Goal: Task Accomplishment & Management: Manage account settings

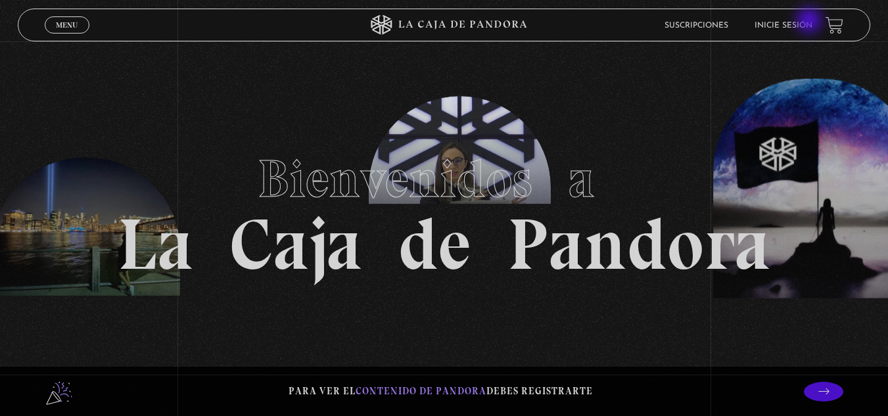
click at [810, 22] on link "Inicie sesión" at bounding box center [784, 25] width 58 height 8
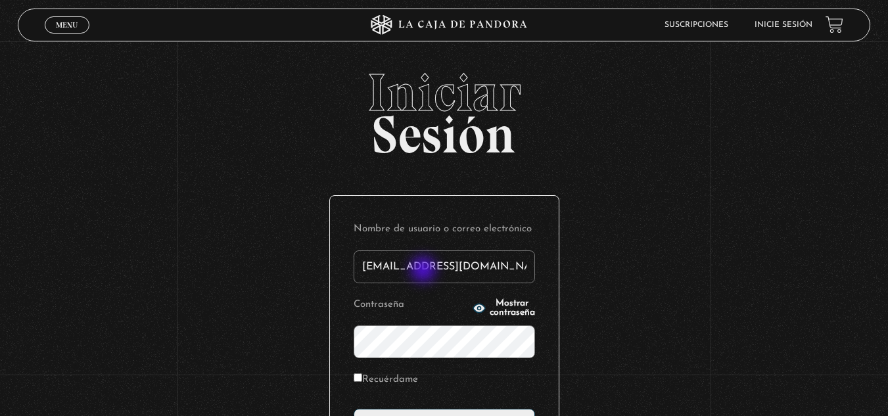
type input "ylizanofallas@gmail.com"
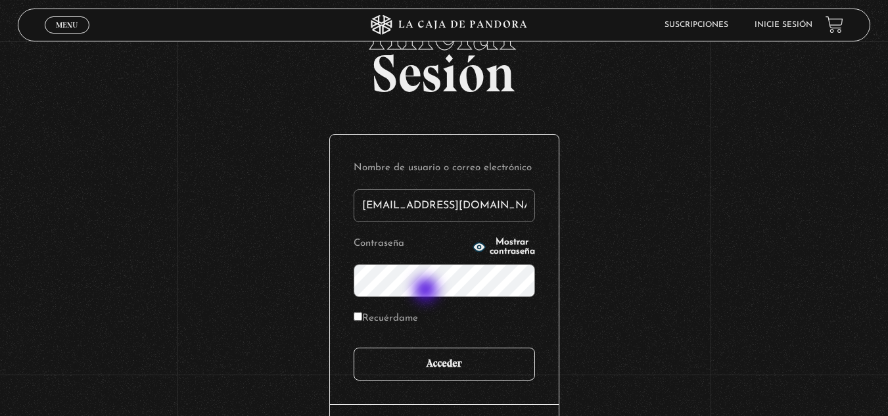
scroll to position [131, 0]
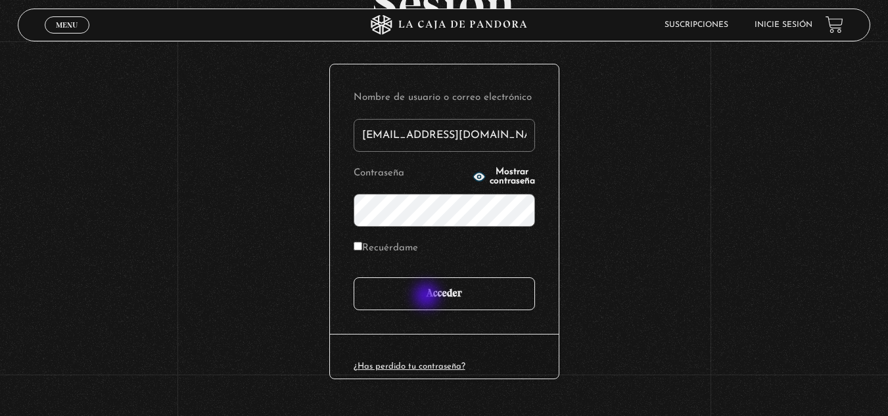
click at [428, 297] on input "Acceder" at bounding box center [444, 293] width 181 height 33
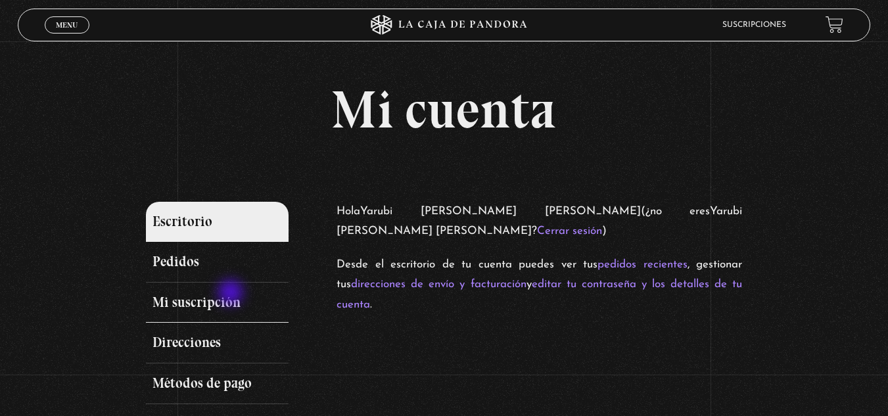
click at [232, 294] on link "Mi suscripción" at bounding box center [217, 303] width 143 height 41
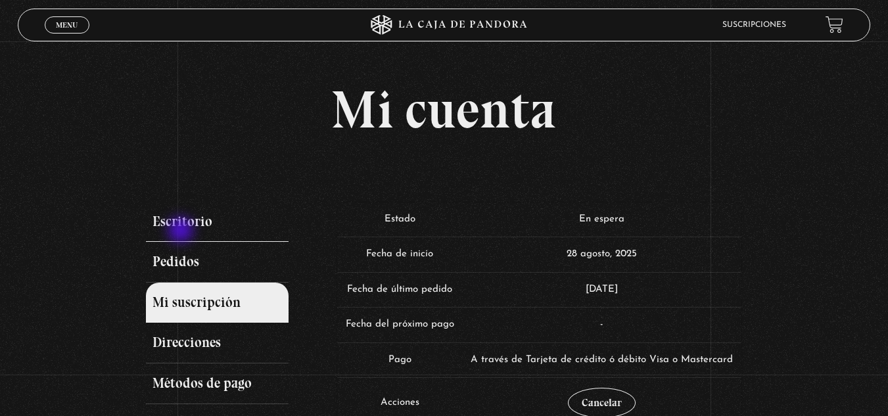
click at [183, 230] on link "Escritorio" at bounding box center [217, 222] width 143 height 41
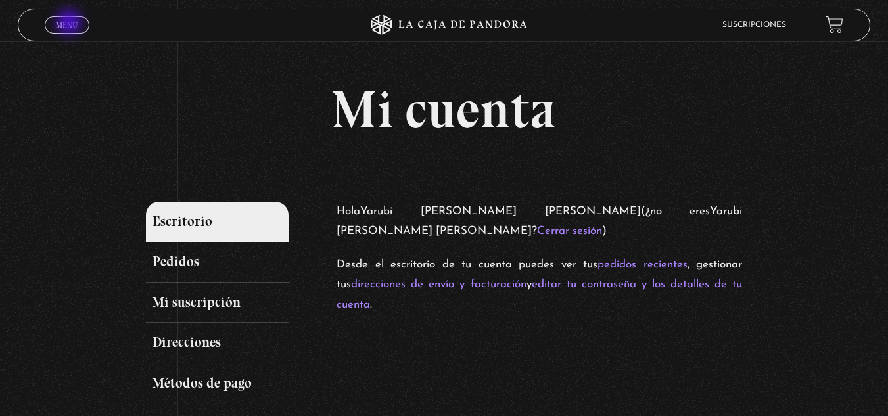
click at [70, 24] on span "Menu" at bounding box center [67, 25] width 22 height 8
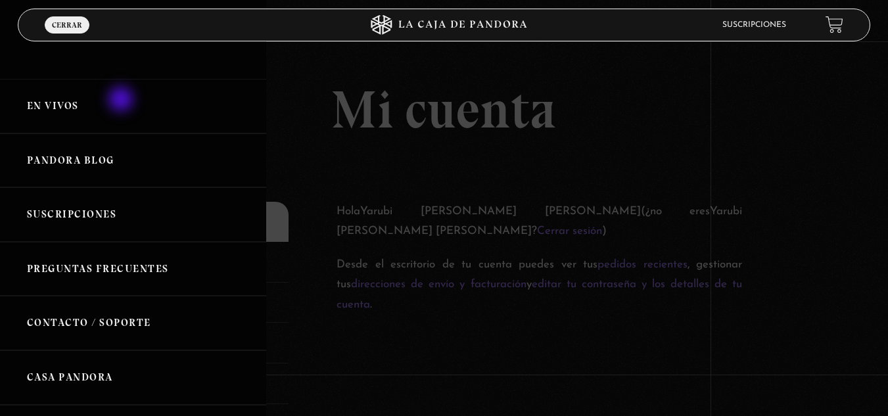
click at [122, 101] on link "En vivos" at bounding box center [133, 106] width 266 height 55
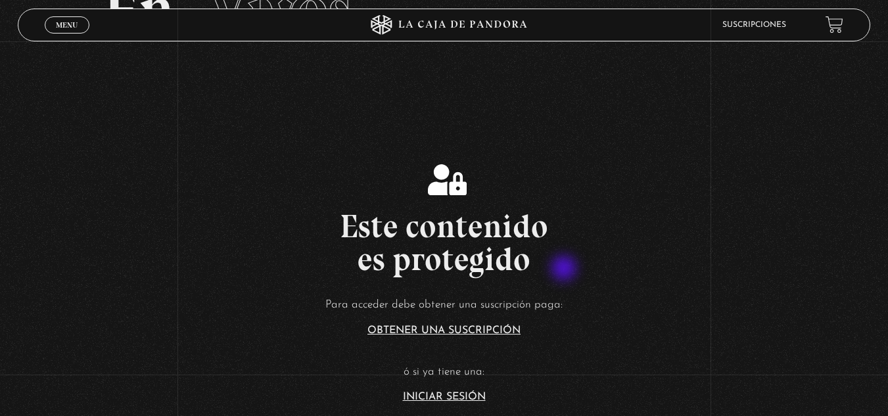
scroll to position [197, 0]
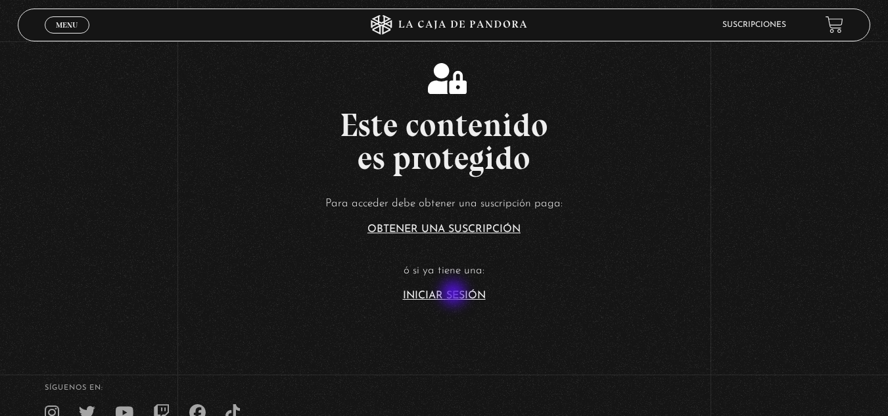
click at [455, 294] on link "Iniciar Sesión" at bounding box center [444, 296] width 83 height 11
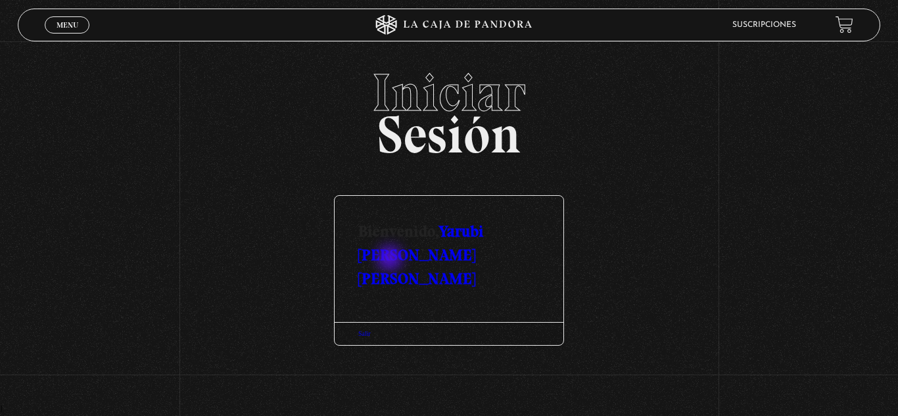
click at [391, 260] on link "Yarubi [PERSON_NAME] [PERSON_NAME]" at bounding box center [421, 255] width 126 height 66
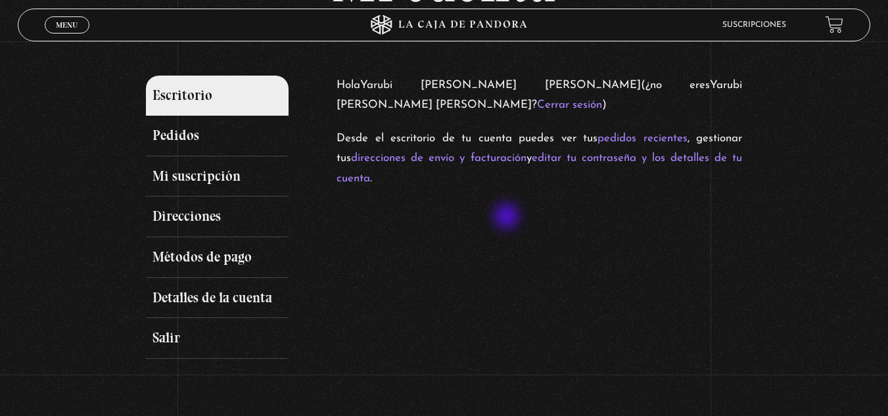
scroll to position [131, 0]
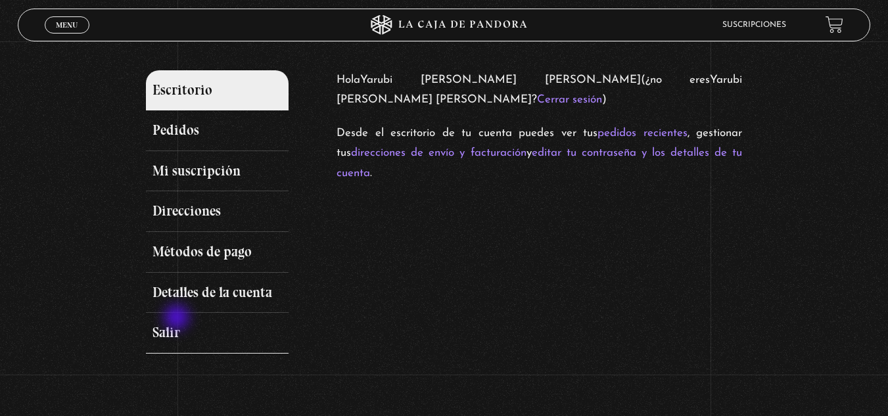
click at [178, 319] on link "Salir" at bounding box center [217, 333] width 143 height 41
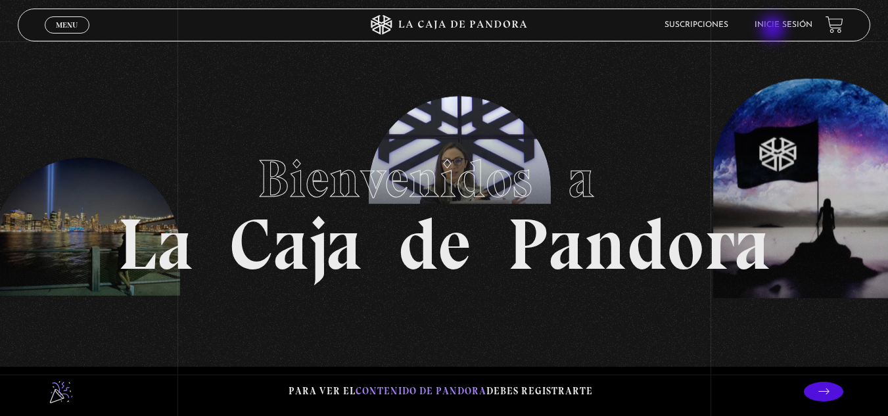
click at [779, 24] on link "Inicie sesión" at bounding box center [784, 25] width 58 height 8
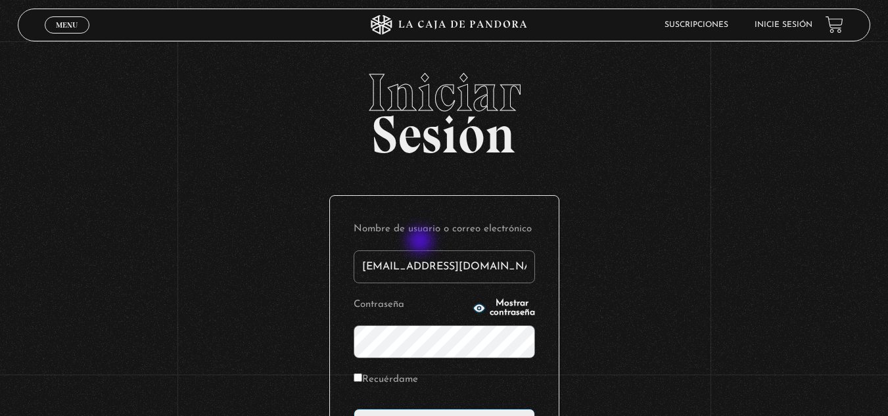
type input "[EMAIL_ADDRESS][DOMAIN_NAME]"
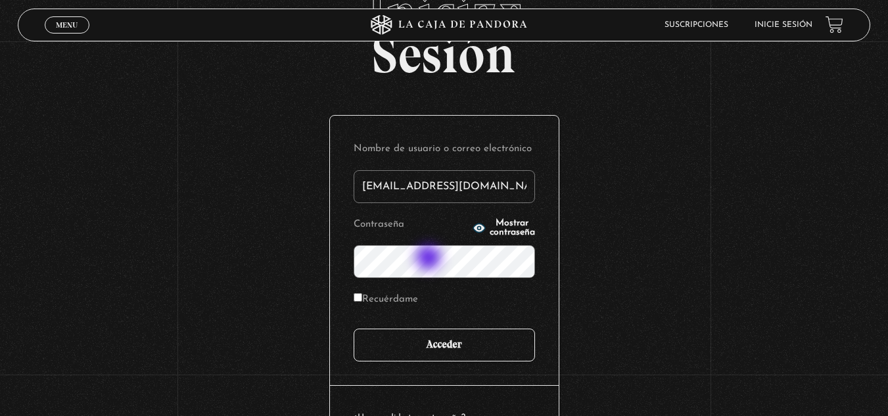
scroll to position [160, 0]
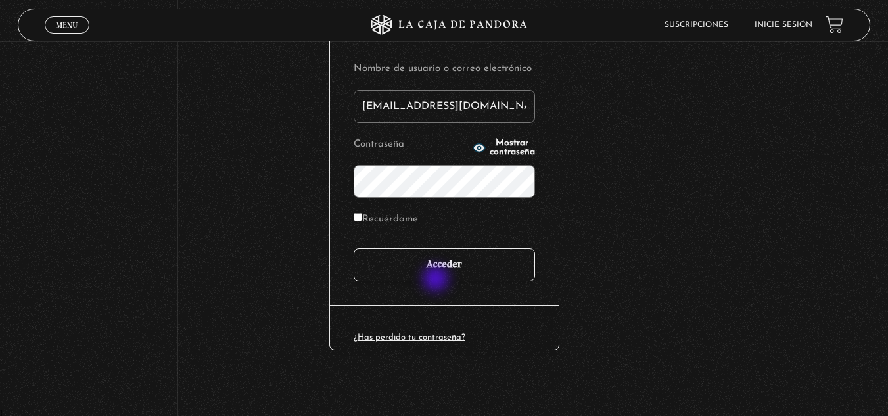
click at [435, 269] on input "Acceder" at bounding box center [444, 264] width 181 height 33
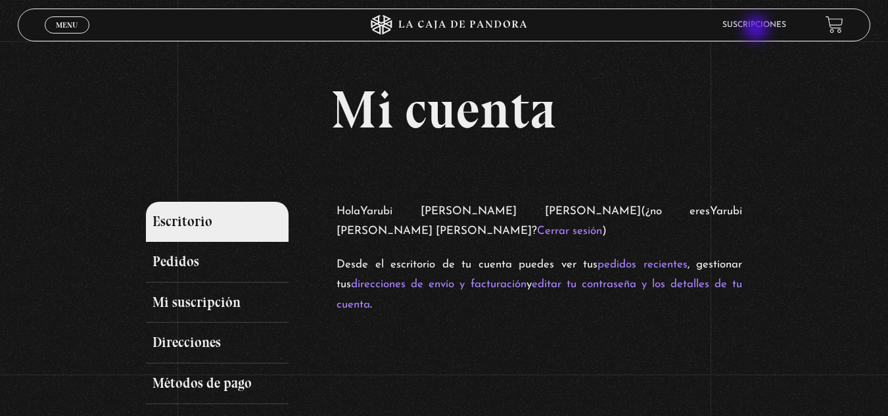
click at [757, 30] on li "Suscripciones" at bounding box center [754, 24] width 64 height 20
click at [239, 295] on link "Mi suscripción" at bounding box center [217, 303] width 143 height 41
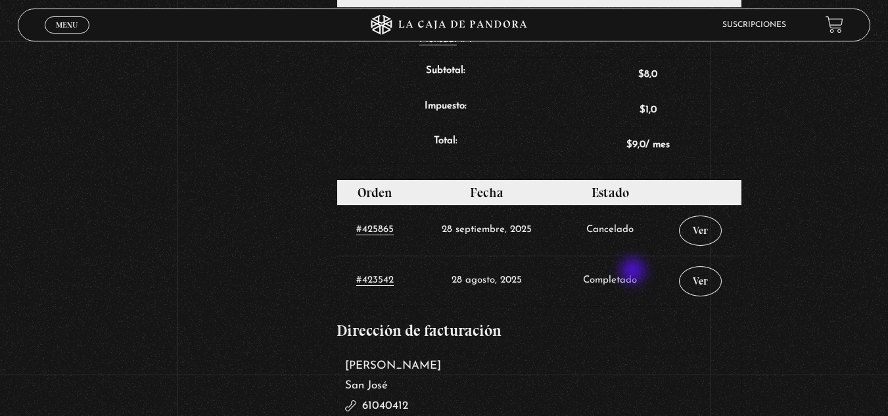
scroll to position [460, 0]
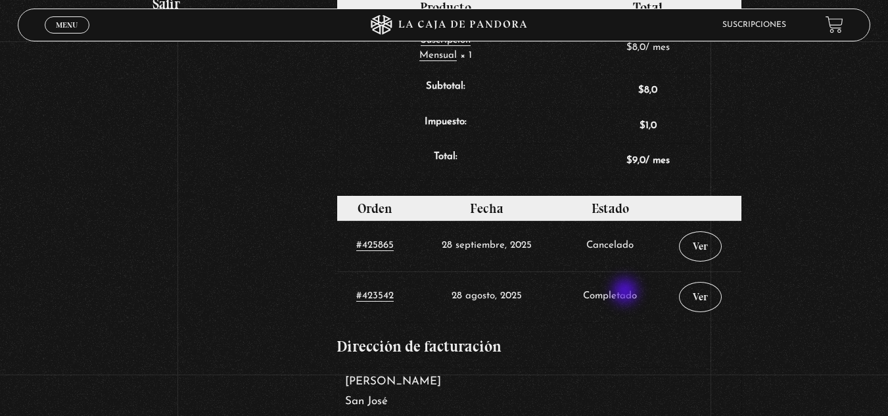
click at [624, 296] on td "Completado" at bounding box center [610, 296] width 98 height 51
click at [628, 248] on td "Cancelado" at bounding box center [610, 246] width 98 height 51
click at [699, 248] on link "Ver" at bounding box center [700, 246] width 43 height 30
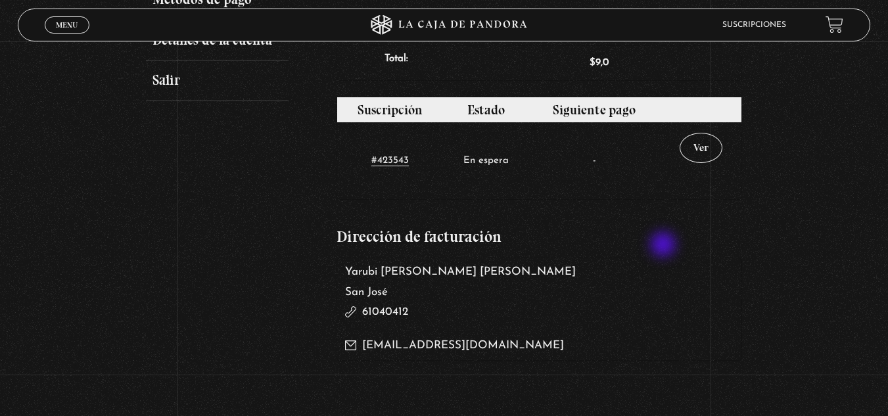
scroll to position [394, 0]
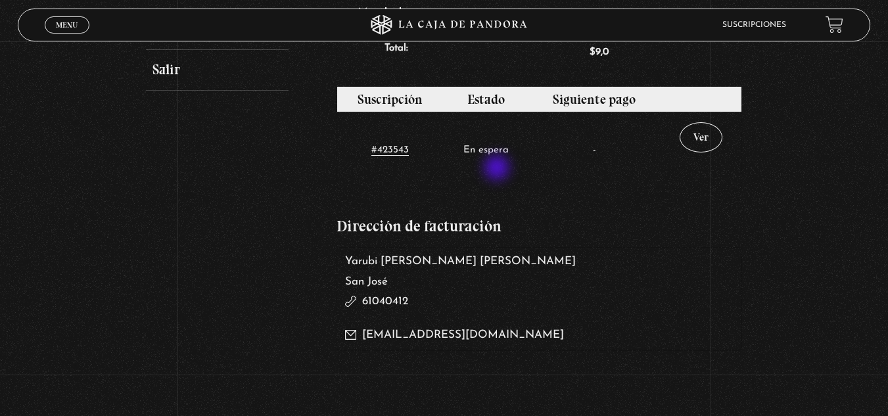
click at [498, 169] on td "En espera" at bounding box center [485, 150] width 85 height 77
